Goal: Transaction & Acquisition: Purchase product/service

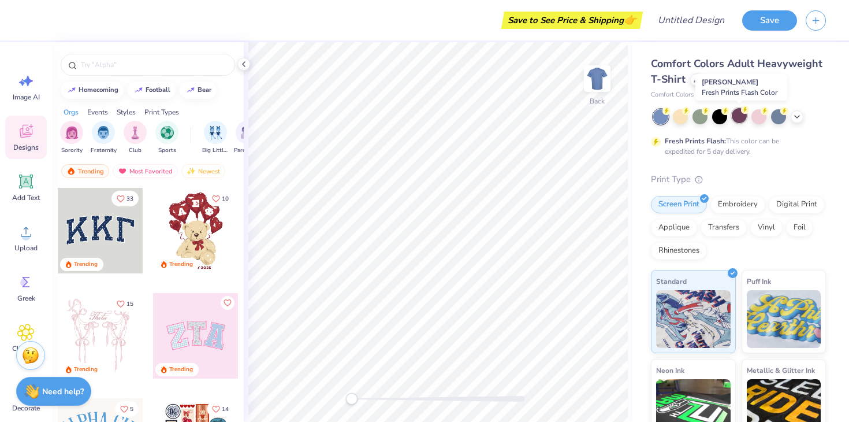
click at [741, 118] on div at bounding box center [739, 115] width 15 height 15
click at [722, 116] on div at bounding box center [719, 115] width 15 height 15
click at [700, 116] on div at bounding box center [700, 115] width 15 height 15
click at [796, 112] on icon at bounding box center [797, 115] width 9 height 9
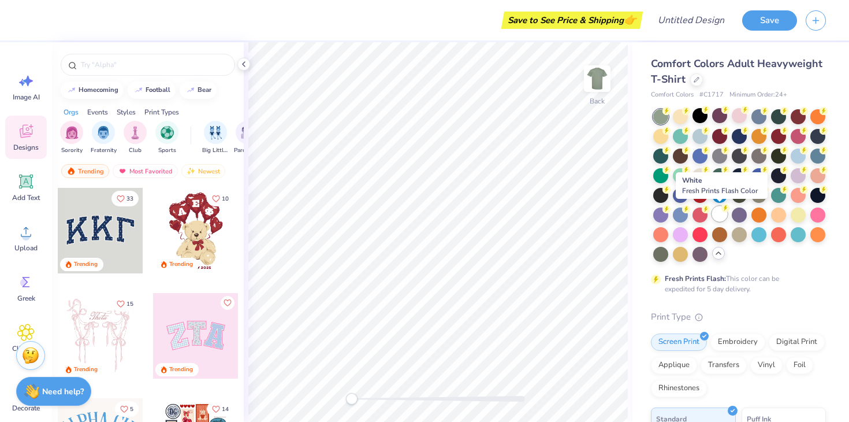
click at [723, 215] on div at bounding box center [719, 213] width 15 height 15
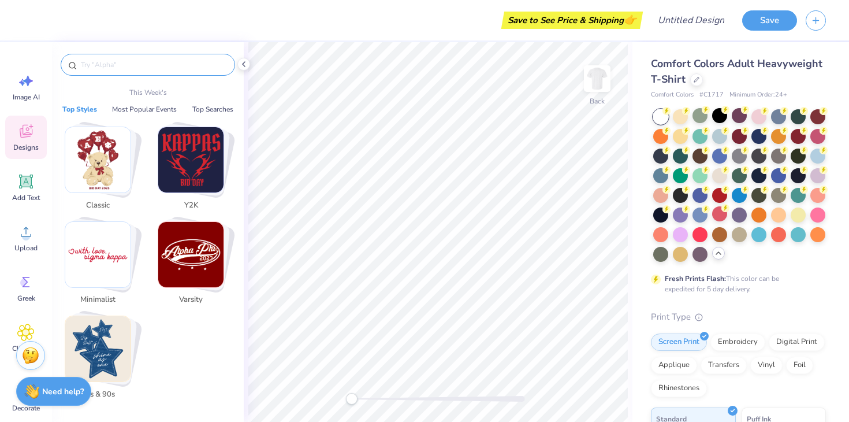
click at [163, 70] on input "text" at bounding box center [154, 65] width 148 height 12
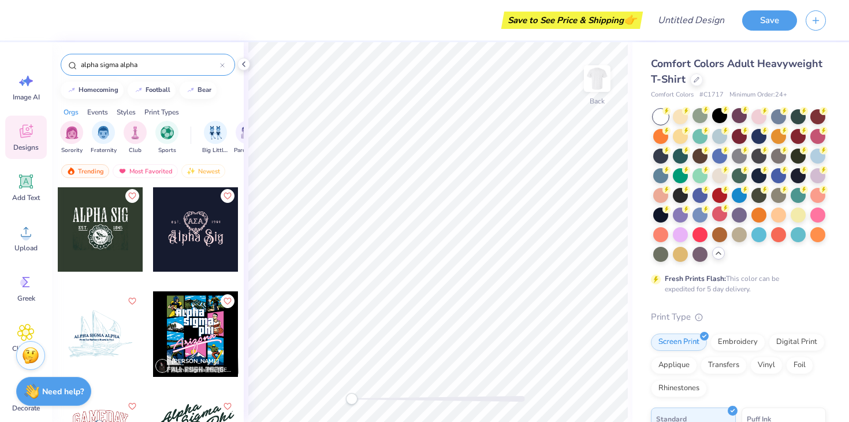
scroll to position [637, 0]
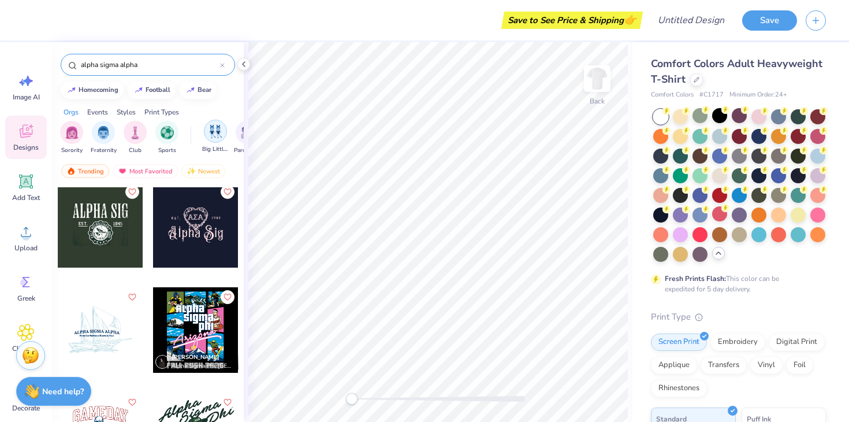
type input "alpha sigma alpha"
click at [211, 139] on div "filter for Big Little Reveal" at bounding box center [215, 131] width 23 height 23
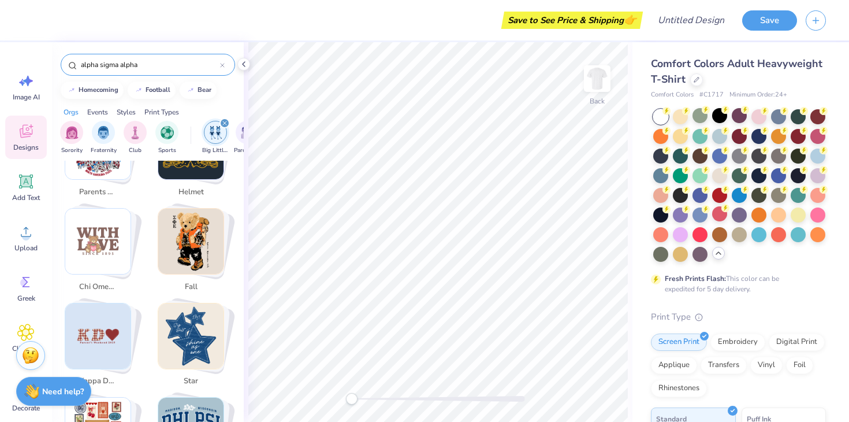
scroll to position [446, 0]
click at [181, 66] on input "alpha sigma alpha" at bounding box center [150, 65] width 140 height 12
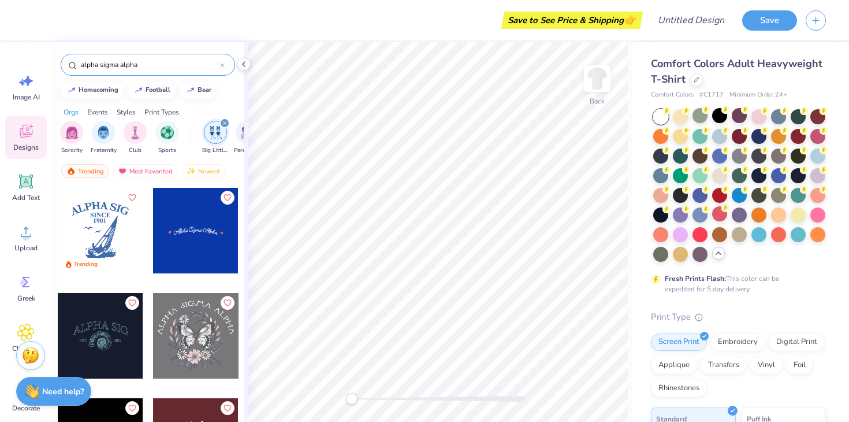
click at [226, 68] on div "alpha sigma alpha" at bounding box center [148, 65] width 174 height 22
click at [221, 66] on icon at bounding box center [222, 65] width 5 height 5
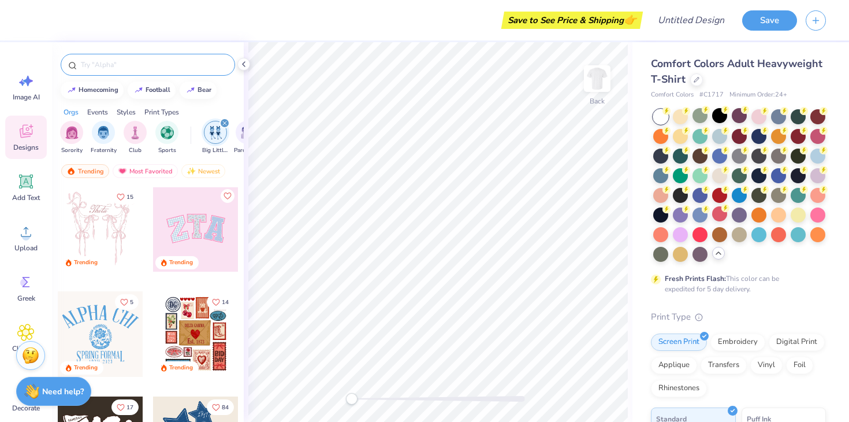
scroll to position [126, 0]
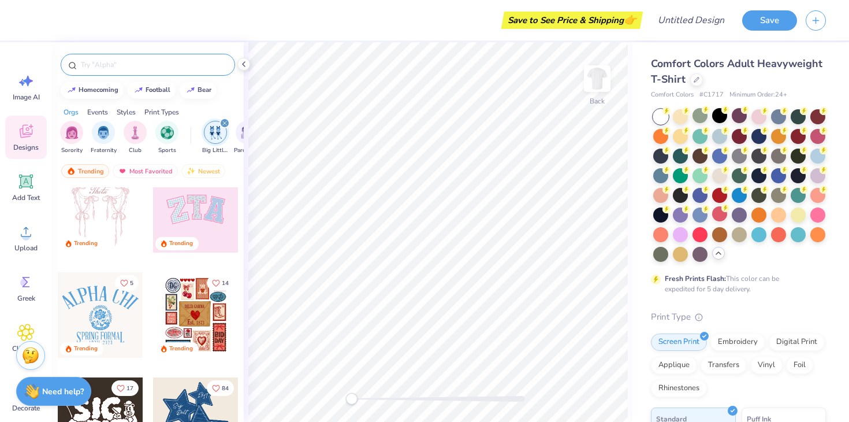
click at [214, 139] on img "filter for Big Little Reveal" at bounding box center [215, 132] width 13 height 13
click at [211, 128] on img "filter for Big Little Reveal" at bounding box center [215, 131] width 13 height 13
click at [97, 74] on div at bounding box center [148, 65] width 174 height 22
click at [106, 65] on input "text" at bounding box center [154, 65] width 148 height 12
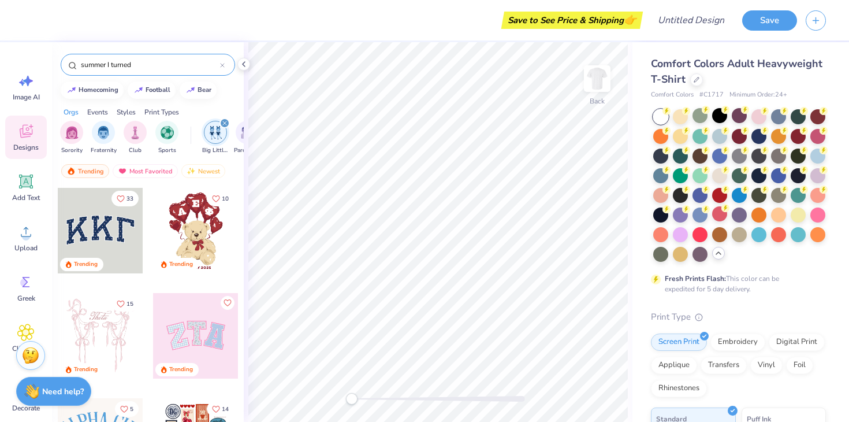
type input "summer I turned"
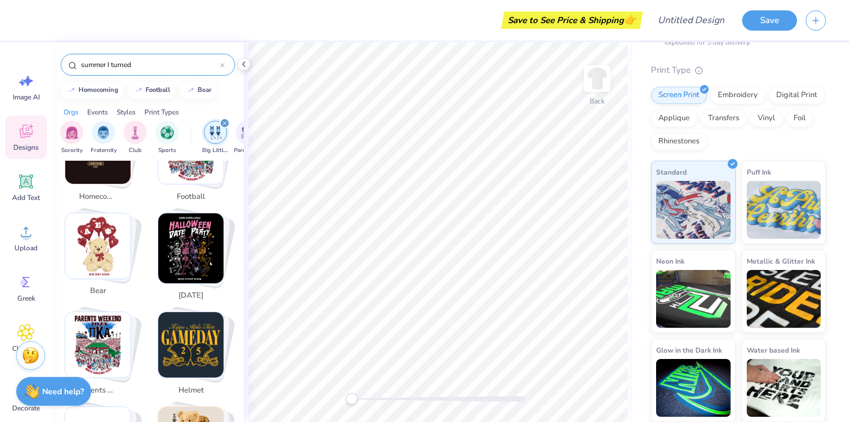
scroll to position [246, 0]
click at [619, 16] on div "Save to See Price & Shipping 👉" at bounding box center [572, 20] width 136 height 17
